Goal: Find contact information: Find contact information

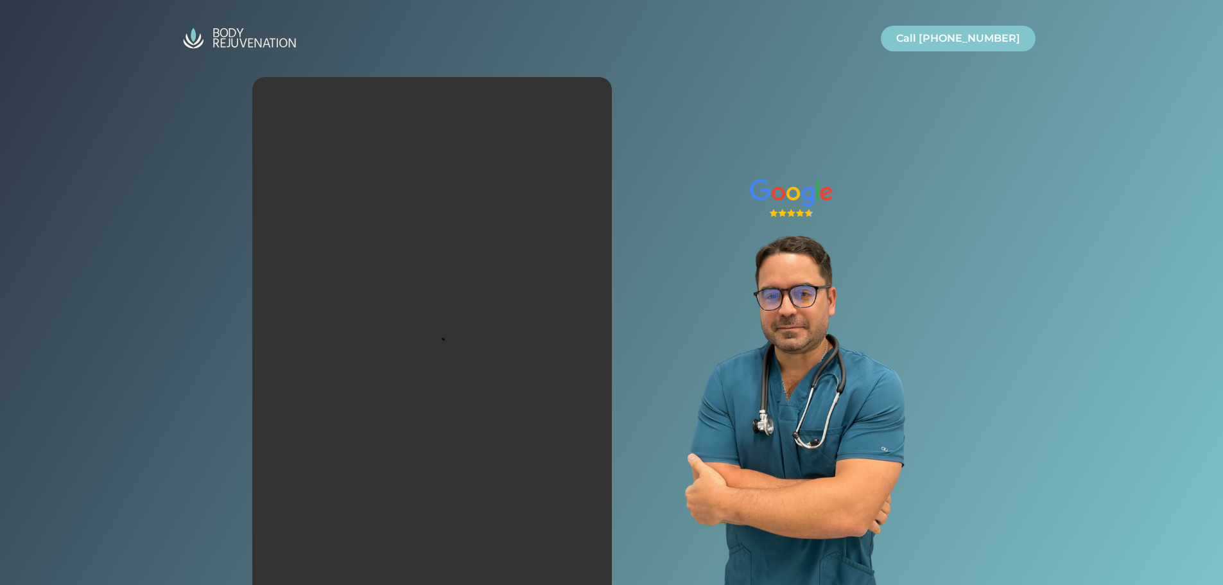
click at [265, 40] on img "Site" at bounding box center [239, 38] width 128 height 31
click at [223, 24] on img "Site" at bounding box center [239, 38] width 128 height 31
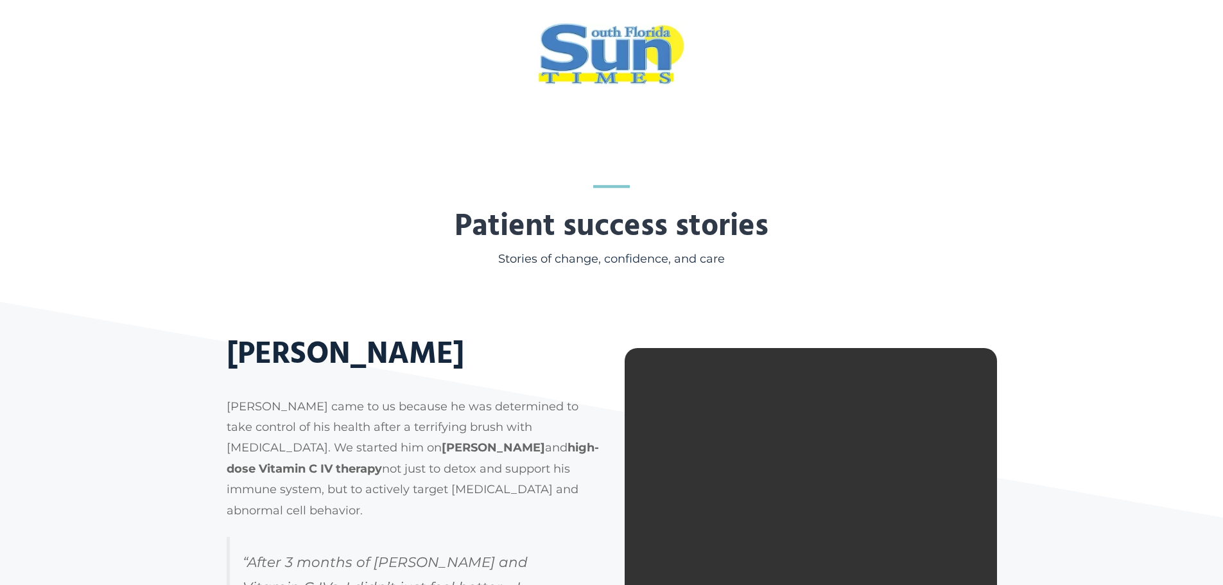
scroll to position [1669, 0]
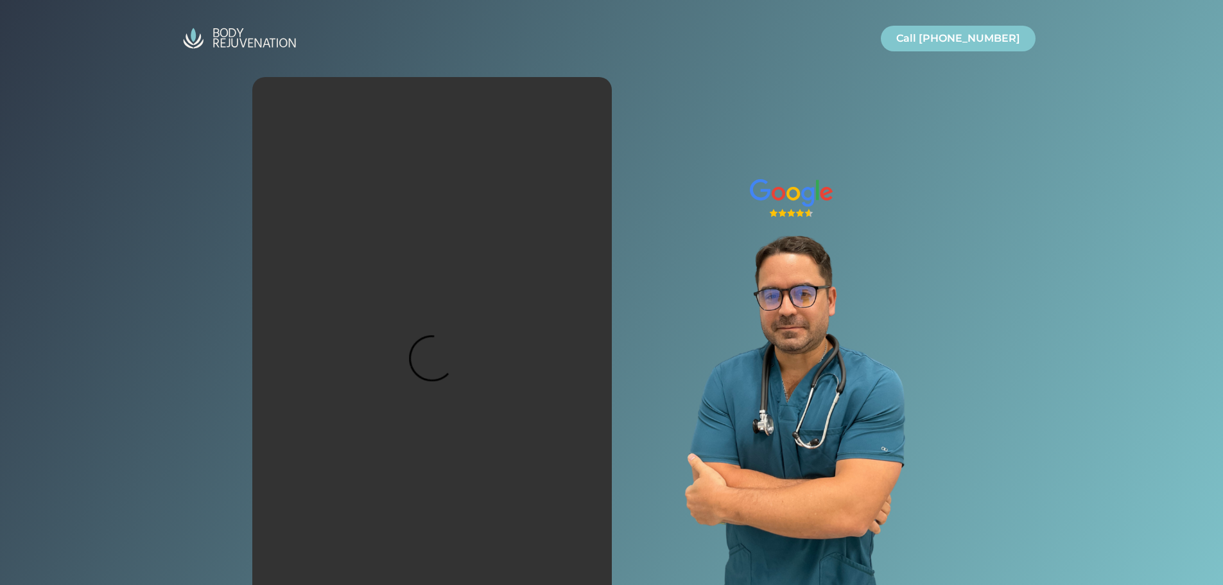
click at [194, 39] on img "Site" at bounding box center [239, 38] width 128 height 31
click at [144, 42] on header "Call Today Call Today Call 954-289-1838" at bounding box center [611, 38] width 1223 height 76
